Goal: Task Accomplishment & Management: Use online tool/utility

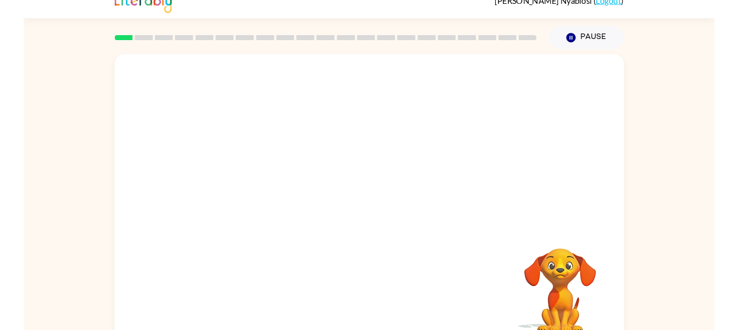
scroll to position [34, 0]
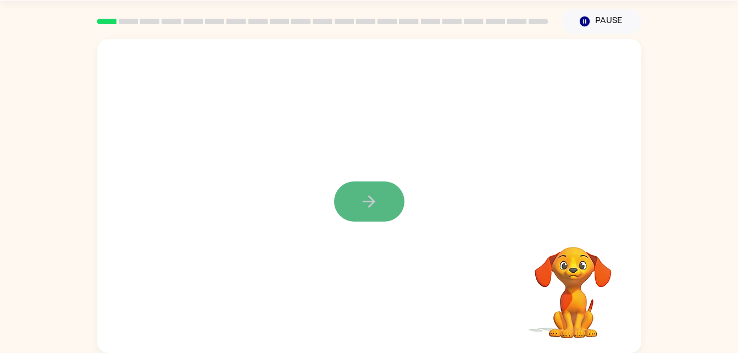
click at [357, 213] on button "button" at bounding box center [369, 201] width 70 height 40
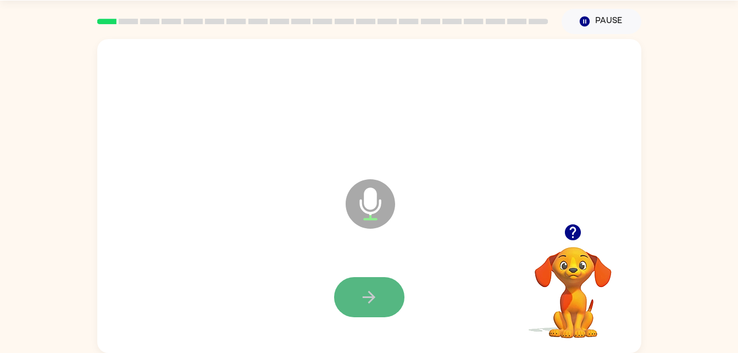
click at [376, 283] on button "button" at bounding box center [369, 297] width 70 height 40
click at [376, 282] on button "button" at bounding box center [369, 297] width 70 height 40
click at [375, 296] on icon "button" at bounding box center [368, 296] width 19 height 19
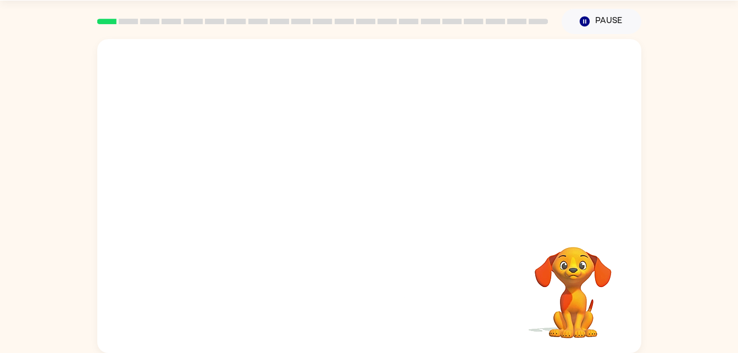
click at [375, 294] on div at bounding box center [369, 297] width 522 height 90
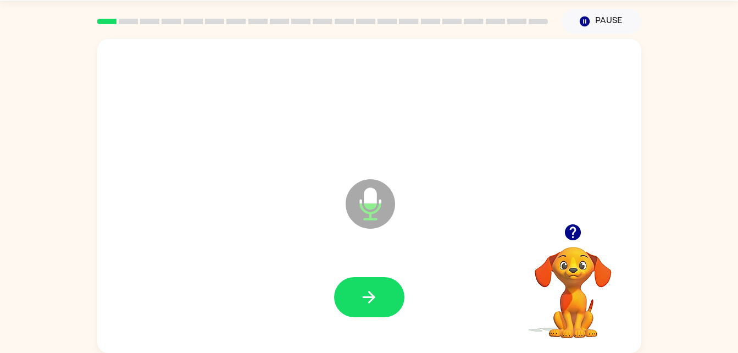
click at [375, 294] on icon "button" at bounding box center [368, 296] width 19 height 19
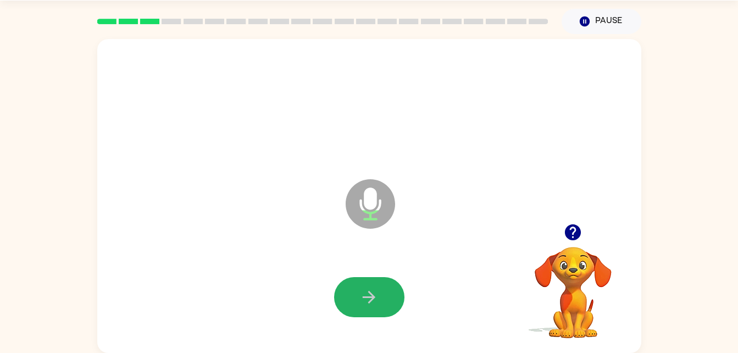
click at [375, 294] on icon "button" at bounding box center [368, 296] width 19 height 19
click at [370, 296] on icon "button" at bounding box center [368, 296] width 19 height 19
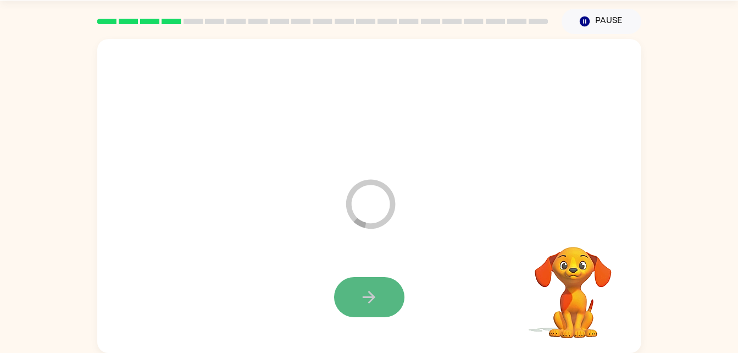
click at [374, 301] on icon "button" at bounding box center [368, 296] width 19 height 19
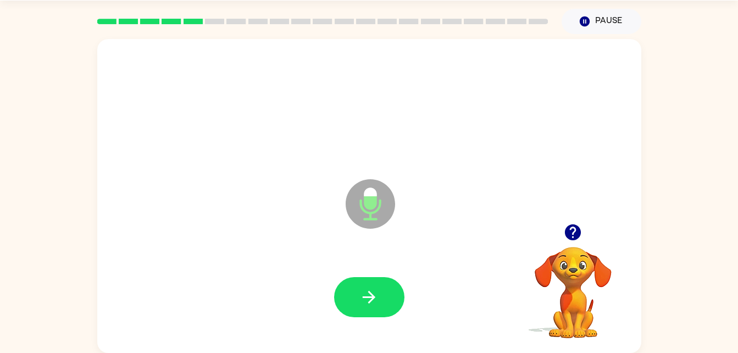
drag, startPoint x: 374, startPoint y: 301, endPoint x: 309, endPoint y: 231, distance: 95.6
click at [309, 231] on div "Microphone The Microphone is here when it is your turn to talk" at bounding box center [369, 196] width 544 height 314
click at [385, 279] on button "button" at bounding box center [369, 297] width 70 height 40
drag, startPoint x: 368, startPoint y: 289, endPoint x: 318, endPoint y: 242, distance: 68.8
click at [318, 242] on div "Microphone The Microphone is here when it is your turn to talk" at bounding box center [369, 196] width 544 height 314
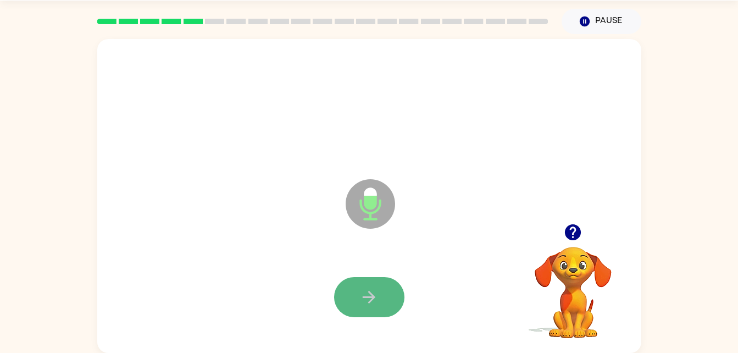
click at [381, 288] on button "button" at bounding box center [369, 297] width 70 height 40
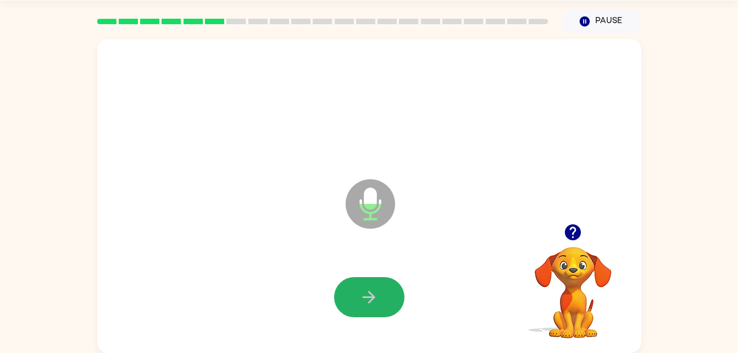
click at [379, 293] on button "button" at bounding box center [369, 297] width 70 height 40
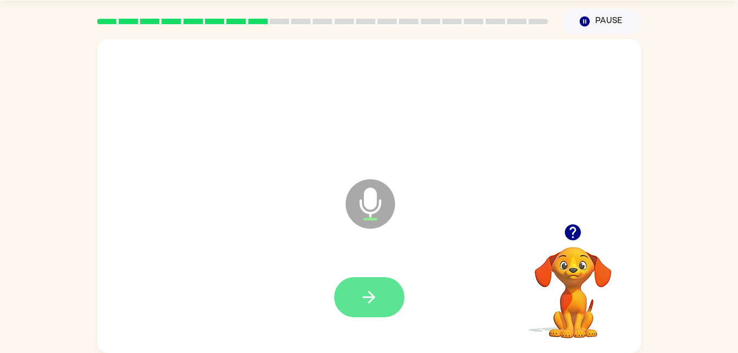
drag, startPoint x: 379, startPoint y: 293, endPoint x: 363, endPoint y: 287, distance: 16.3
click at [363, 287] on icon "button" at bounding box center [368, 296] width 19 height 19
click at [363, 287] on div at bounding box center [369, 297] width 70 height 40
drag, startPoint x: 372, startPoint y: 298, endPoint x: 366, endPoint y: 297, distance: 5.7
click at [366, 297] on icon "button" at bounding box center [369, 297] width 13 height 13
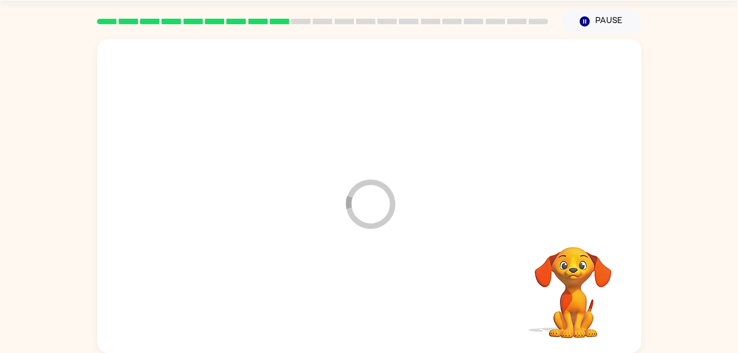
click at [366, 297] on div at bounding box center [369, 297] width 522 height 90
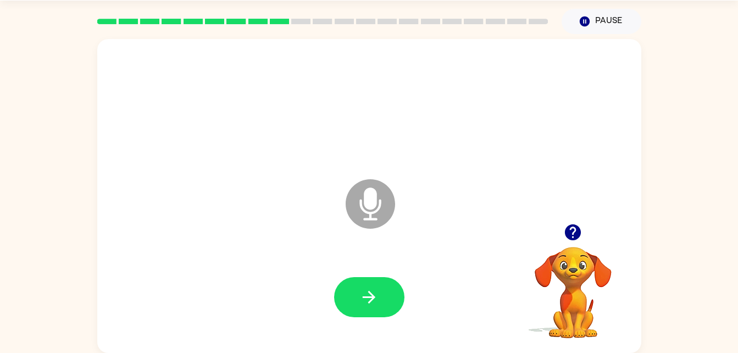
click at [585, 222] on div at bounding box center [573, 232] width 110 height 28
click at [580, 224] on icon "button" at bounding box center [572, 231] width 19 height 19
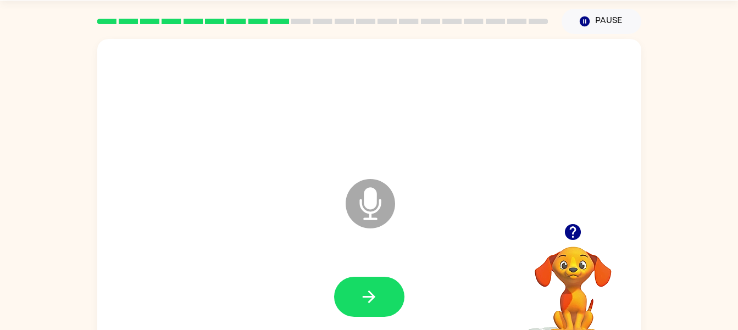
scroll to position [0, 0]
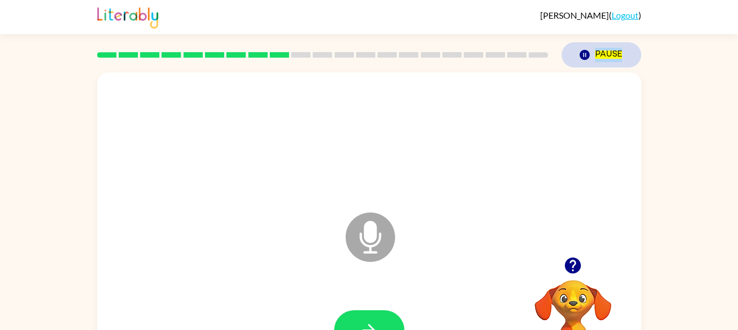
click at [596, 57] on msreadoutspan "Pause" at bounding box center [608, 55] width 27 height 8
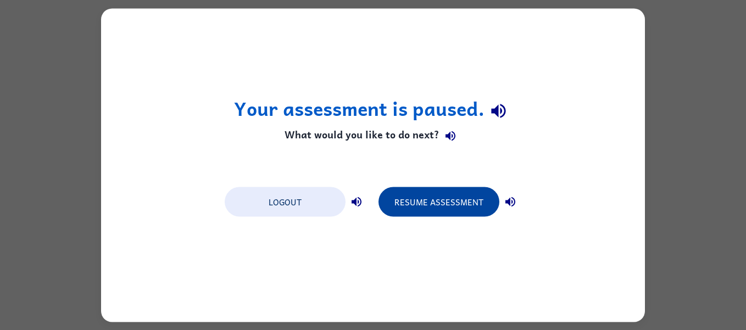
click at [429, 202] on button "Resume Assessment" at bounding box center [439, 202] width 121 height 30
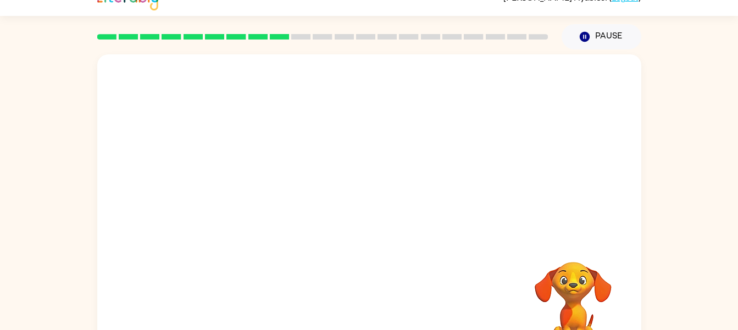
scroll to position [56, 0]
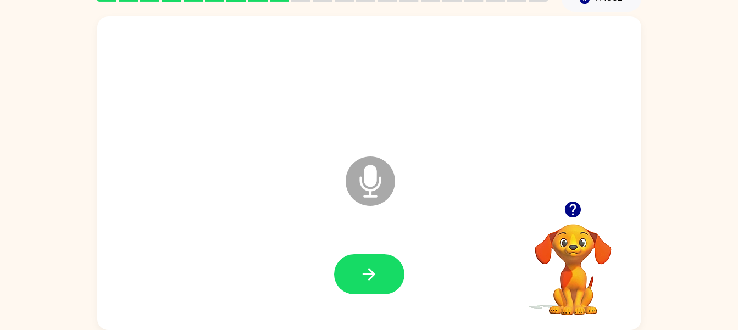
click at [581, 214] on icon "button" at bounding box center [572, 209] width 19 height 19
click at [586, 214] on video "Your browser must support playing .mp4 files to use Literably. Please try using…" at bounding box center [573, 262] width 110 height 110
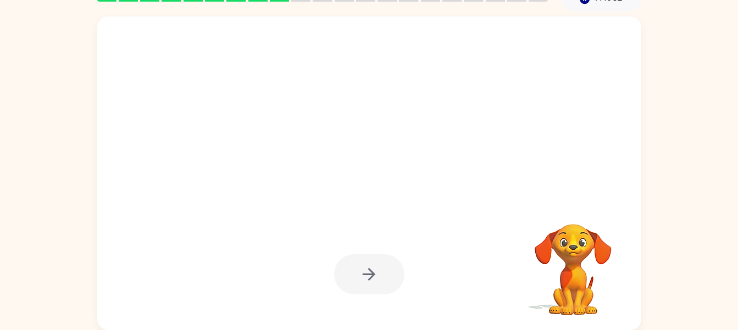
scroll to position [0, 0]
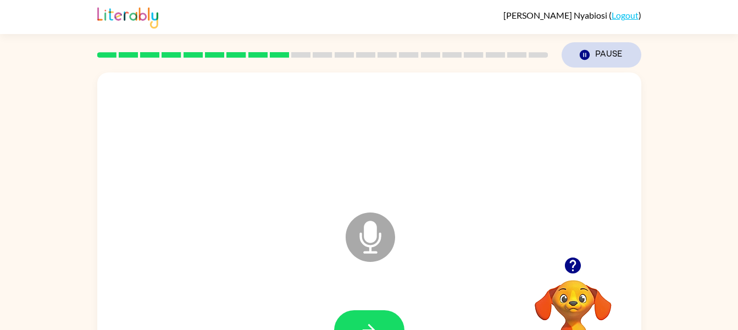
click at [596, 58] on button "Pause Pause" at bounding box center [601, 54] width 80 height 25
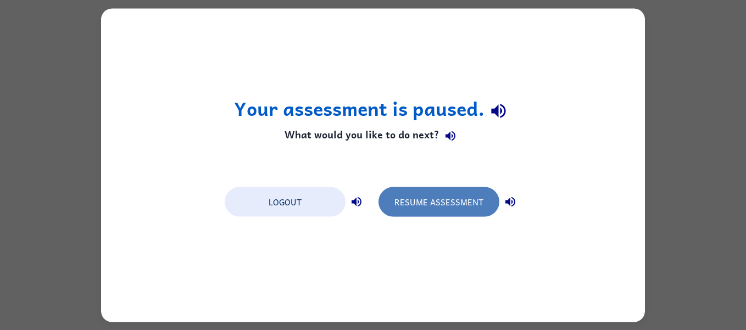
click at [442, 202] on button "Resume Assessment" at bounding box center [439, 202] width 121 height 30
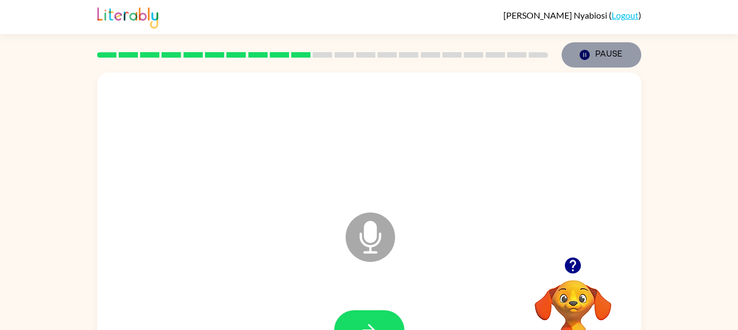
click at [590, 60] on icon "Pause" at bounding box center [584, 55] width 12 height 12
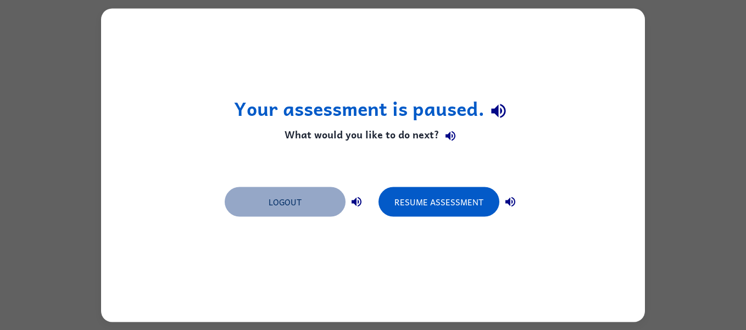
click at [299, 196] on button "Logout" at bounding box center [285, 202] width 121 height 30
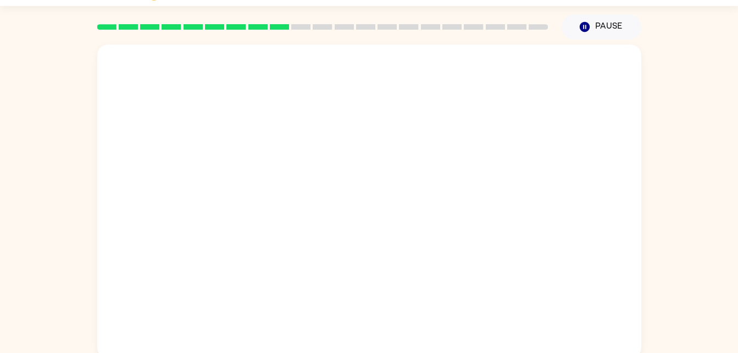
scroll to position [34, 0]
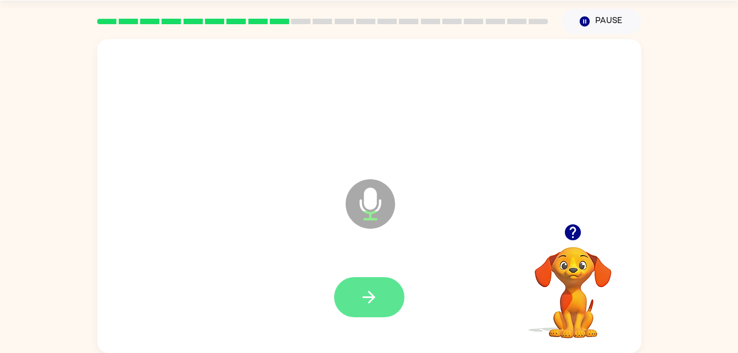
click at [365, 302] on icon "button" at bounding box center [368, 296] width 19 height 19
click at [368, 287] on icon "button" at bounding box center [368, 296] width 19 height 19
click at [369, 310] on button "button" at bounding box center [369, 297] width 70 height 40
click at [331, 324] on div at bounding box center [369, 297] width 522 height 90
click at [394, 287] on button "button" at bounding box center [369, 297] width 70 height 40
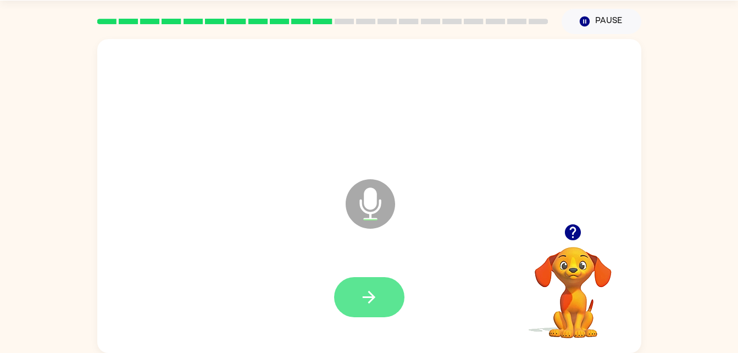
click at [385, 303] on button "button" at bounding box center [369, 297] width 70 height 40
click at [373, 295] on icon "button" at bounding box center [369, 297] width 13 height 13
click at [420, 309] on div at bounding box center [369, 297] width 522 height 90
click at [379, 286] on button "button" at bounding box center [369, 297] width 70 height 40
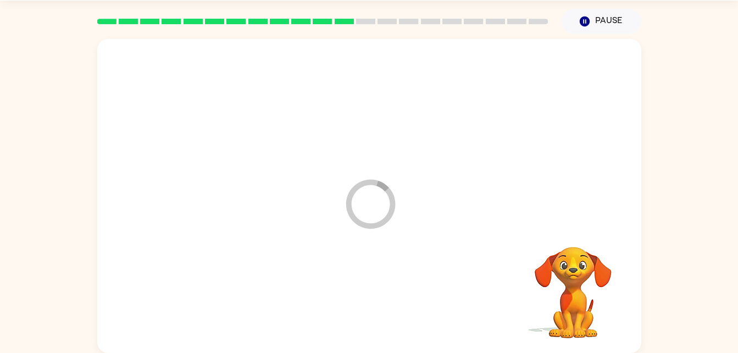
click at [364, 302] on div at bounding box center [369, 297] width 522 height 90
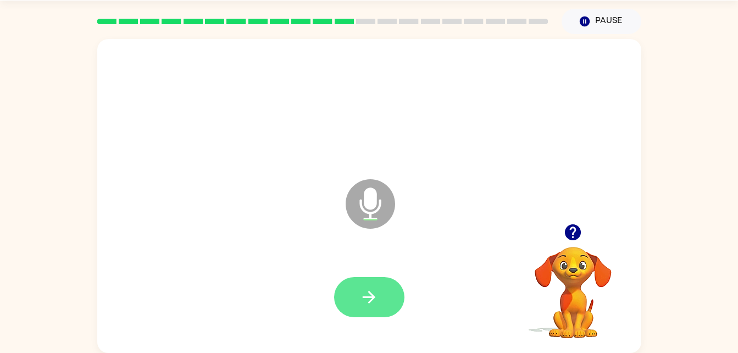
click at [354, 305] on button "button" at bounding box center [369, 297] width 70 height 40
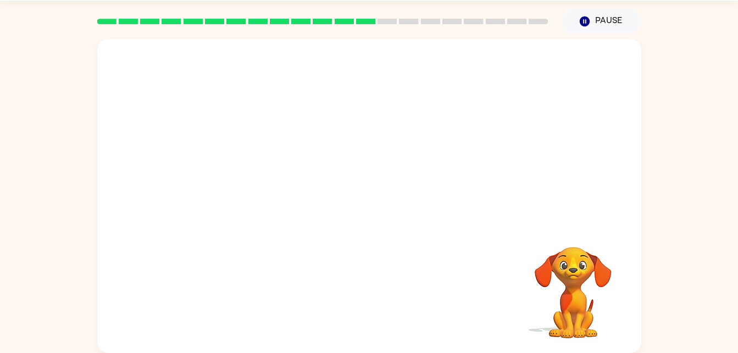
click at [536, 261] on video "Your browser must support playing .mp4 files to use Literably. Please try using…" at bounding box center [573, 285] width 110 height 110
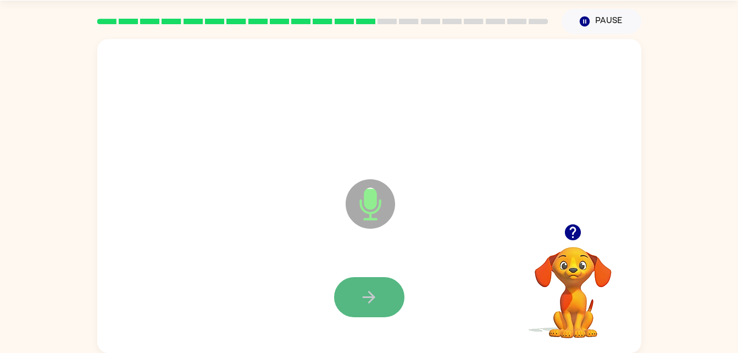
click at [372, 296] on icon "button" at bounding box center [369, 297] width 13 height 13
click at [377, 296] on icon "button" at bounding box center [368, 296] width 19 height 19
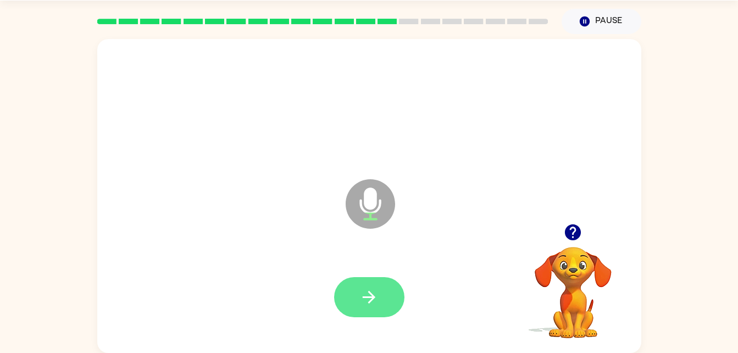
click at [377, 294] on icon "button" at bounding box center [368, 296] width 19 height 19
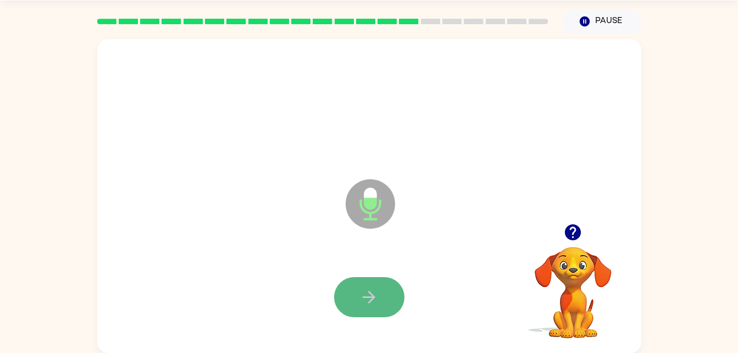
click at [358, 294] on button "button" at bounding box center [369, 297] width 70 height 40
click at [379, 288] on button "button" at bounding box center [369, 297] width 70 height 40
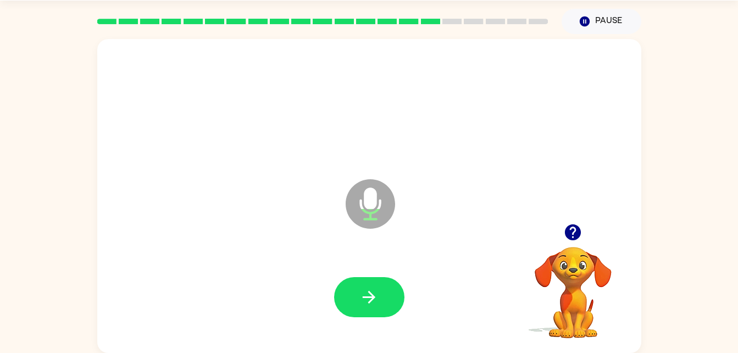
click at [379, 288] on button "button" at bounding box center [369, 297] width 70 height 40
click at [374, 288] on icon "button" at bounding box center [368, 296] width 19 height 19
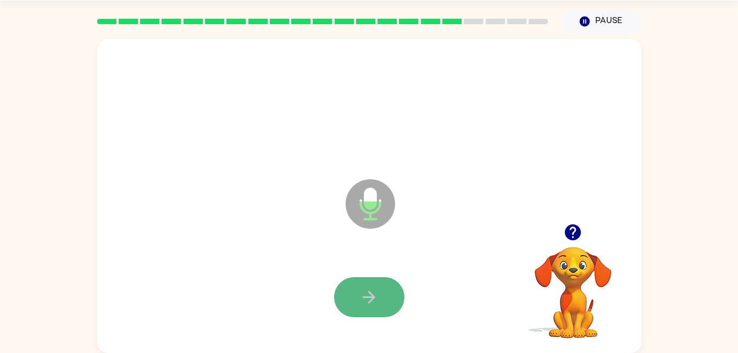
click at [371, 288] on icon "button" at bounding box center [368, 296] width 19 height 19
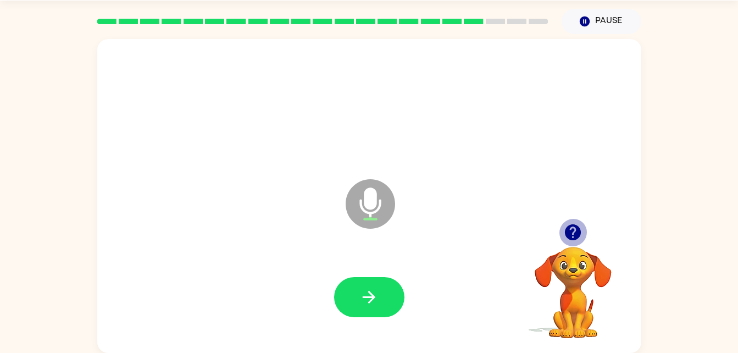
click at [571, 235] on icon "button" at bounding box center [573, 232] width 16 height 16
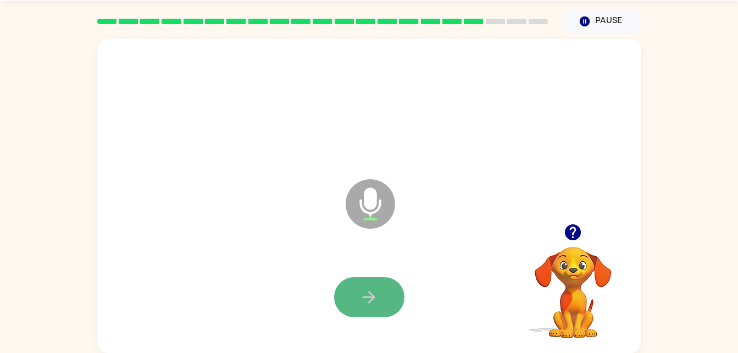
click at [366, 283] on button "button" at bounding box center [369, 297] width 70 height 40
click at [364, 291] on icon "button" at bounding box center [368, 296] width 19 height 19
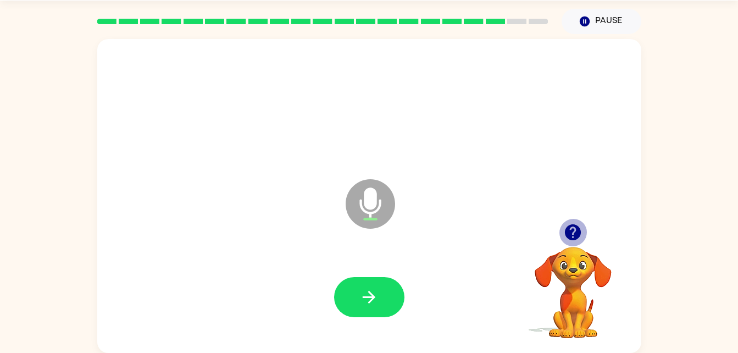
click at [575, 231] on icon "button" at bounding box center [572, 231] width 19 height 19
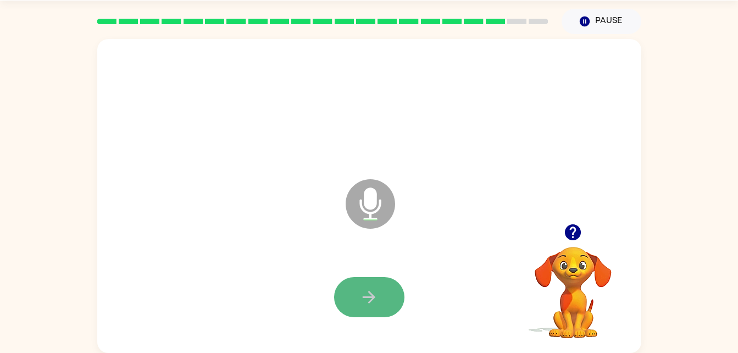
click at [376, 296] on icon "button" at bounding box center [368, 296] width 19 height 19
click at [369, 296] on icon "button" at bounding box center [369, 297] width 13 height 13
click at [368, 291] on icon "button" at bounding box center [368, 296] width 19 height 19
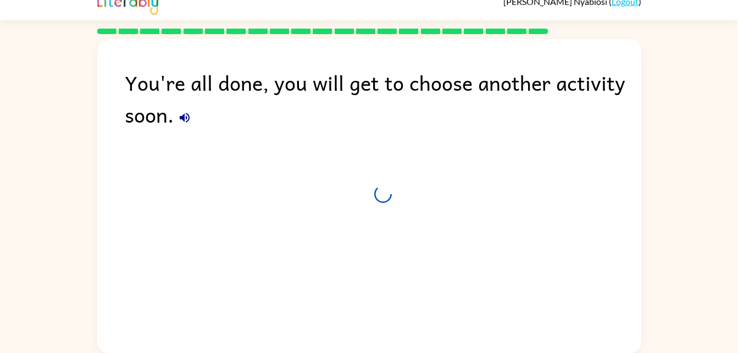
scroll to position [14, 0]
